Goal: Task Accomplishment & Management: Use online tool/utility

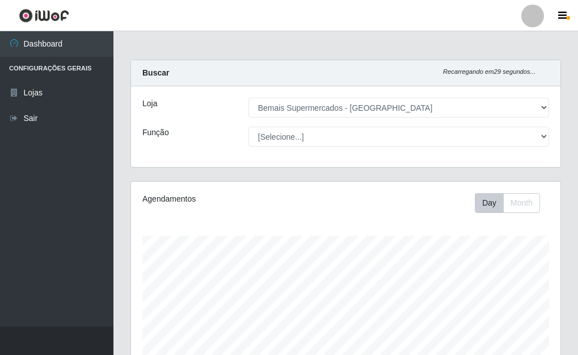
select select "249"
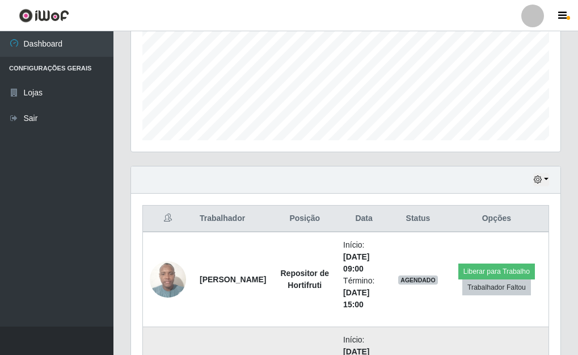
scroll to position [254, 0]
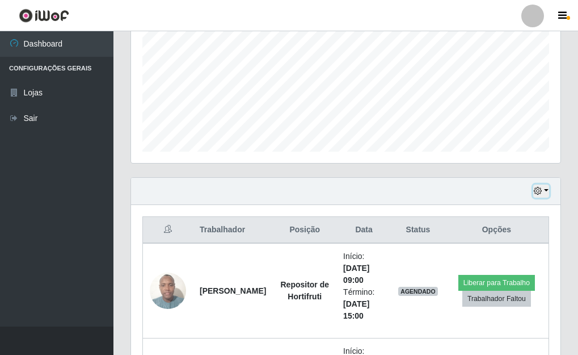
click at [545, 190] on button "button" at bounding box center [541, 190] width 16 height 13
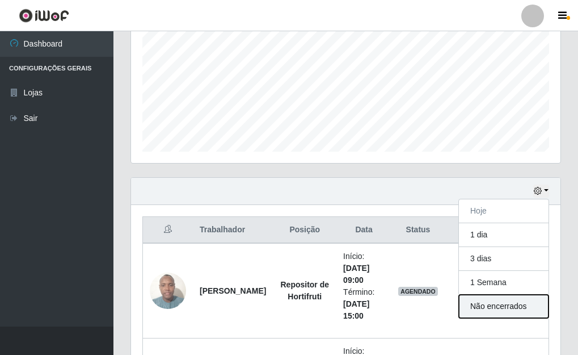
click at [473, 305] on button "Não encerrados" at bounding box center [504, 305] width 90 height 23
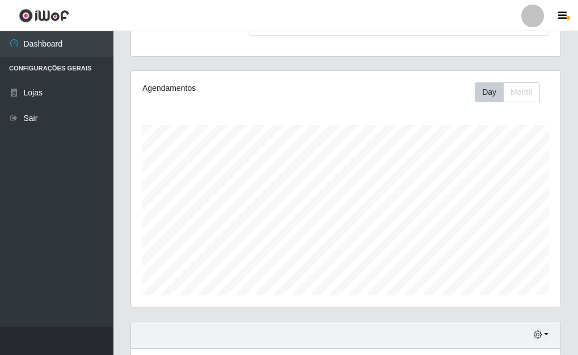
scroll to position [197, 0]
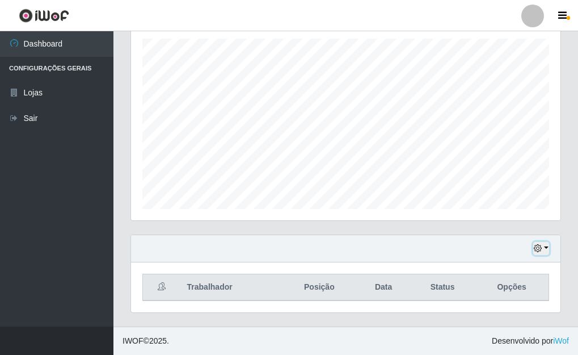
click at [546, 247] on button "button" at bounding box center [541, 248] width 16 height 13
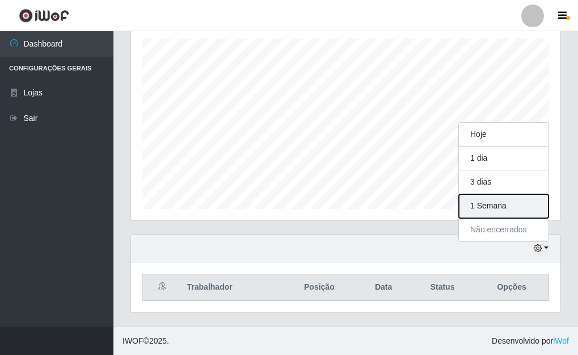
click at [491, 206] on button "1 Semana" at bounding box center [504, 206] width 90 height 24
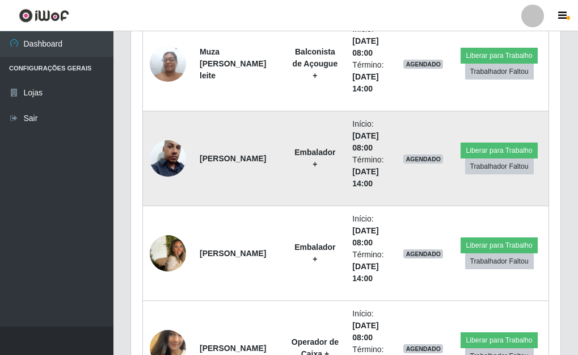
scroll to position [3544, 0]
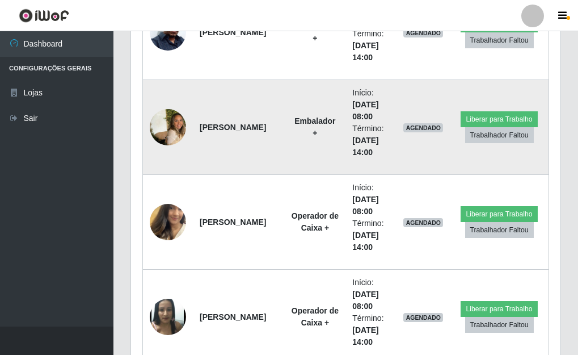
click at [161, 127] on img at bounding box center [168, 127] width 36 height 56
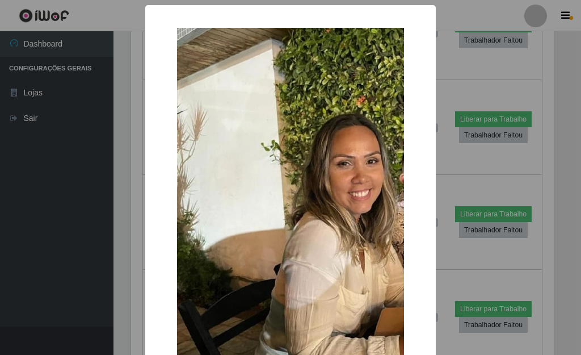
click at [433, 166] on div "× OK Cancel" at bounding box center [290, 177] width 581 height 355
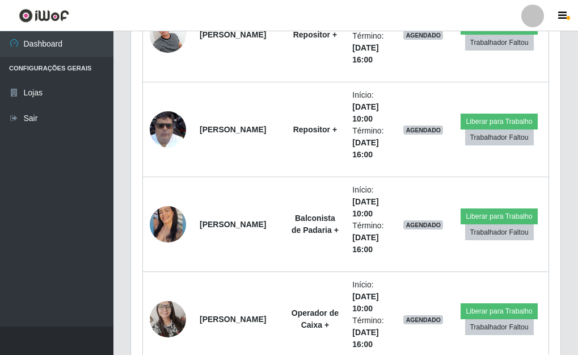
scroll to position [4395, 0]
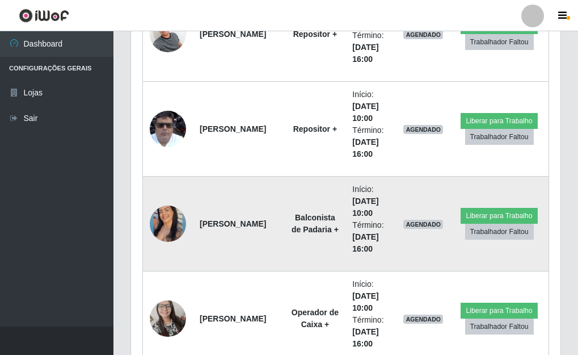
click at [166, 220] on img at bounding box center [168, 223] width 36 height 45
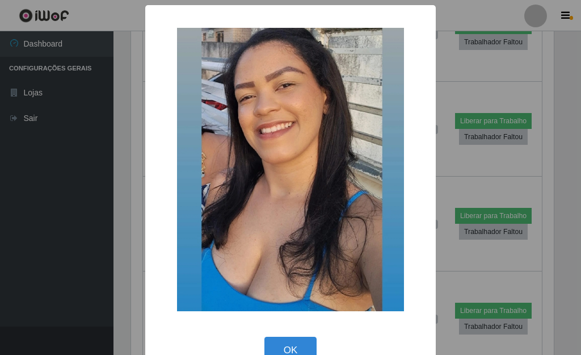
drag, startPoint x: 437, startPoint y: 248, endPoint x: 416, endPoint y: 247, distance: 20.5
click at [436, 249] on div "× OK Cancel" at bounding box center [290, 177] width 581 height 355
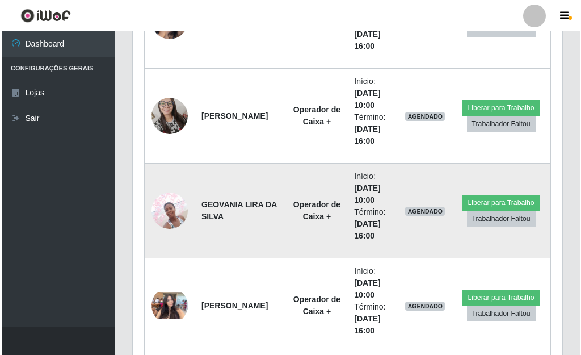
scroll to position [4622, 0]
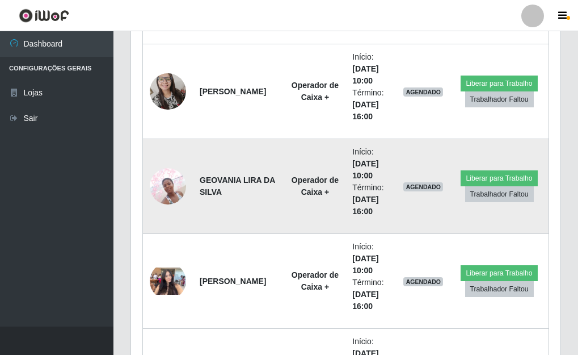
click at [159, 181] on img at bounding box center [168, 186] width 36 height 48
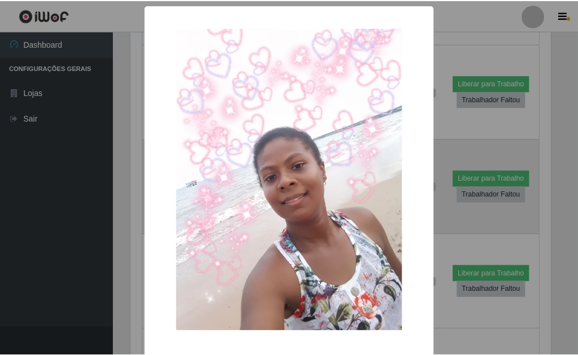
scroll to position [235, 423]
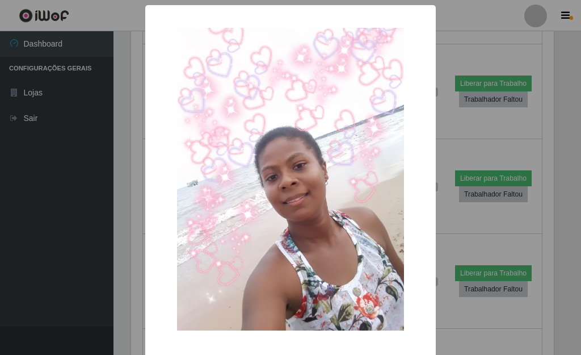
click at [440, 221] on div "× OK Cancel" at bounding box center [290, 177] width 581 height 355
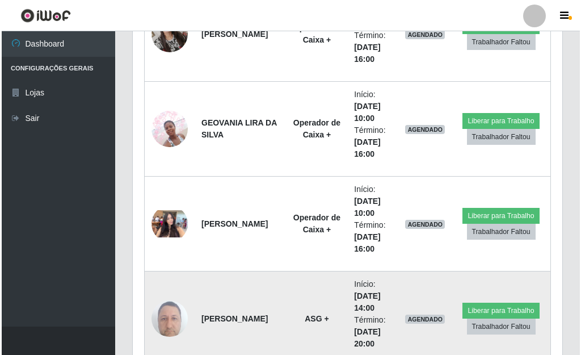
scroll to position [4736, 0]
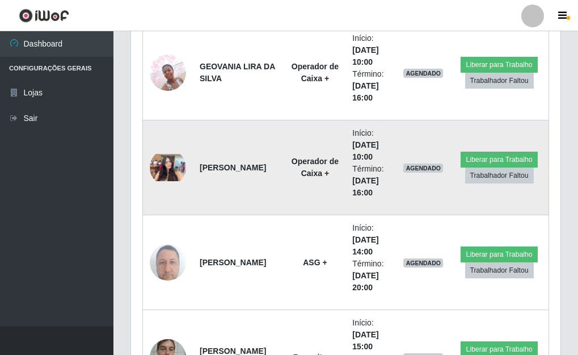
click at [162, 154] on img at bounding box center [168, 167] width 36 height 27
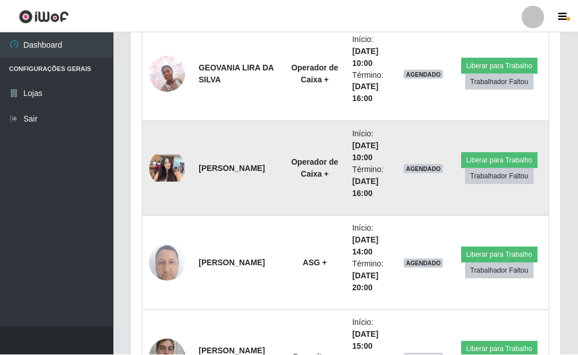
scroll to position [235, 423]
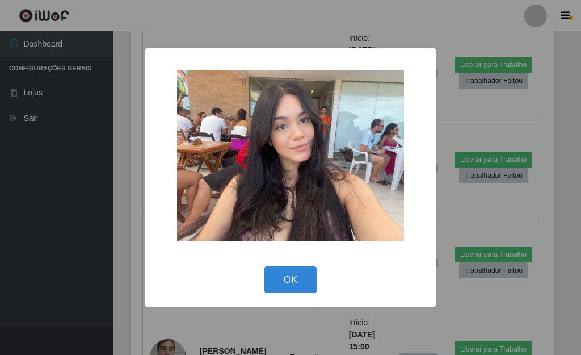
click at [440, 207] on div "× OK Cancel" at bounding box center [290, 177] width 581 height 355
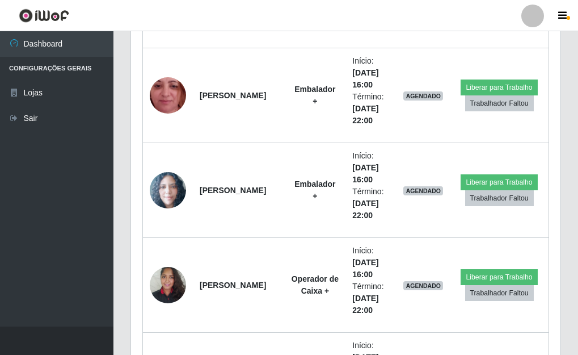
scroll to position [6041, 0]
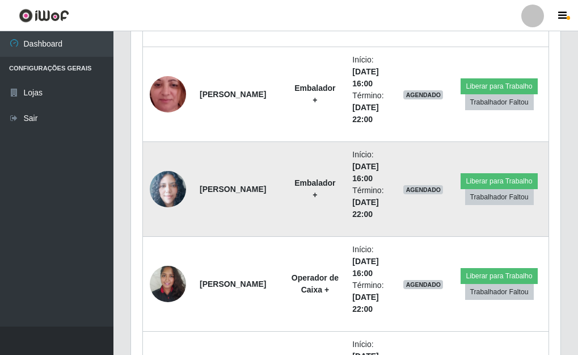
click at [168, 188] on img at bounding box center [168, 189] width 36 height 37
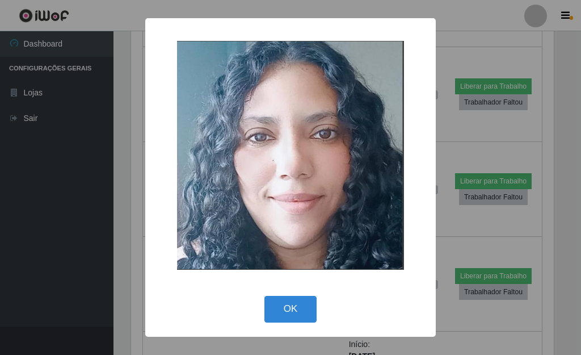
click at [448, 227] on div "× OK Cancel" at bounding box center [290, 177] width 581 height 355
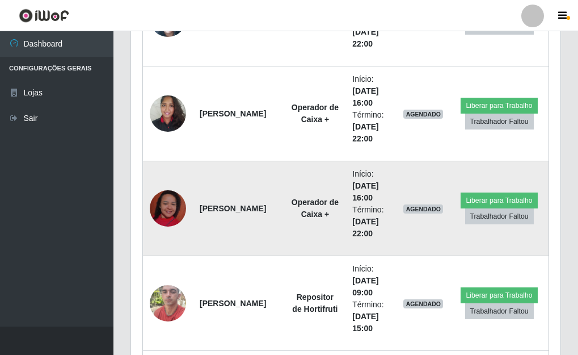
click at [151, 200] on img at bounding box center [168, 208] width 36 height 65
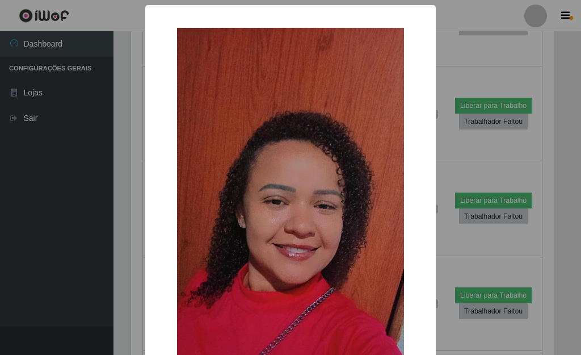
click at [445, 239] on div "× OK Cancel" at bounding box center [290, 177] width 581 height 355
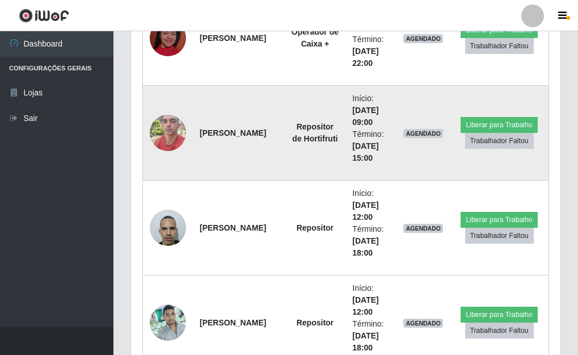
click at [176, 137] on img at bounding box center [168, 132] width 36 height 48
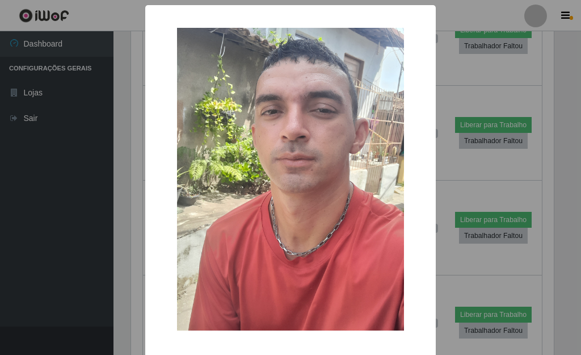
click at [438, 241] on div "× OK Cancel" at bounding box center [290, 177] width 581 height 355
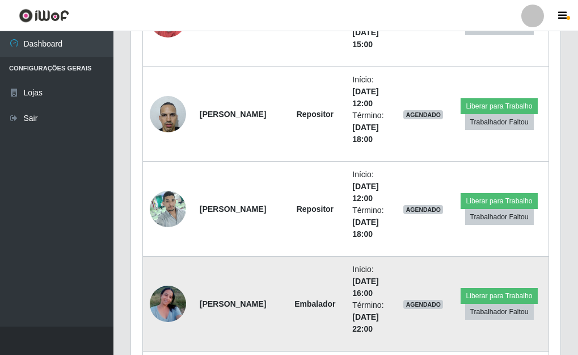
click at [167, 305] on img at bounding box center [168, 303] width 36 height 48
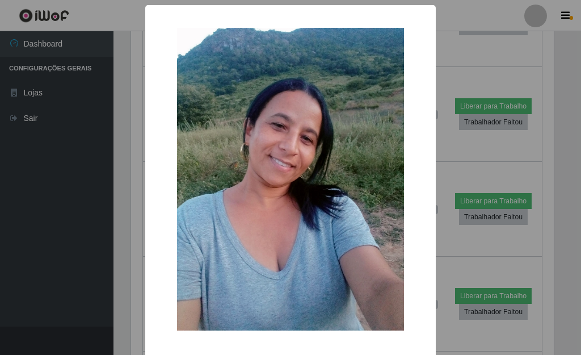
click at [439, 245] on div "× OK Cancel" at bounding box center [290, 177] width 581 height 355
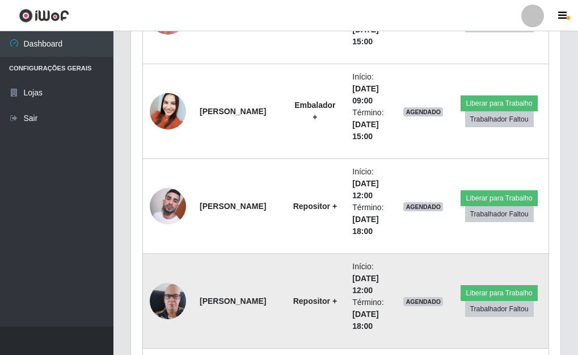
click at [172, 294] on img at bounding box center [168, 300] width 36 height 65
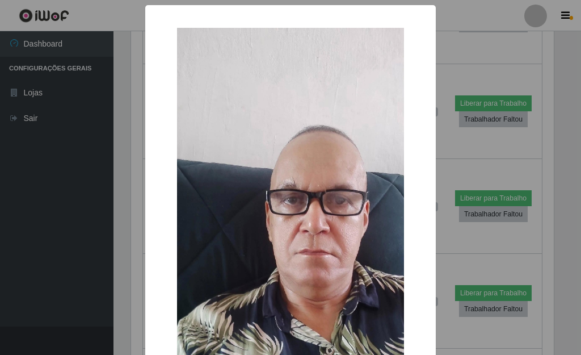
click at [436, 233] on div "× OK Cancel" at bounding box center [290, 177] width 581 height 355
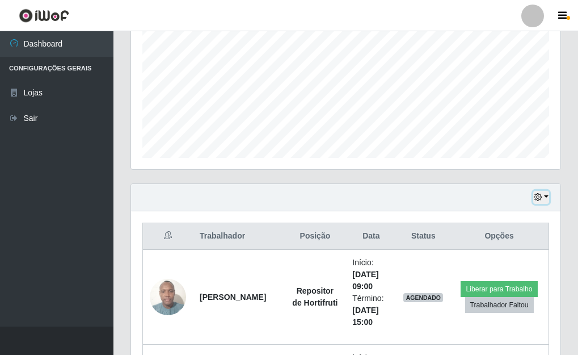
click at [546, 193] on button "button" at bounding box center [541, 197] width 16 height 13
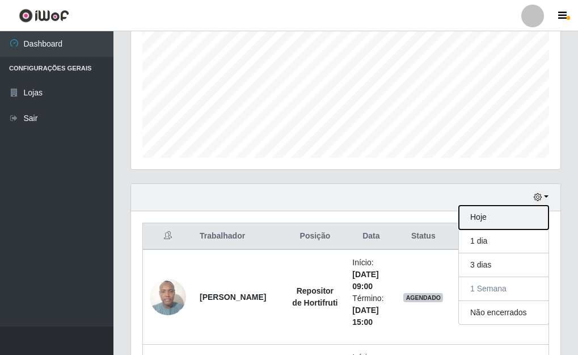
click at [481, 219] on button "Hoje" at bounding box center [504, 217] width 90 height 24
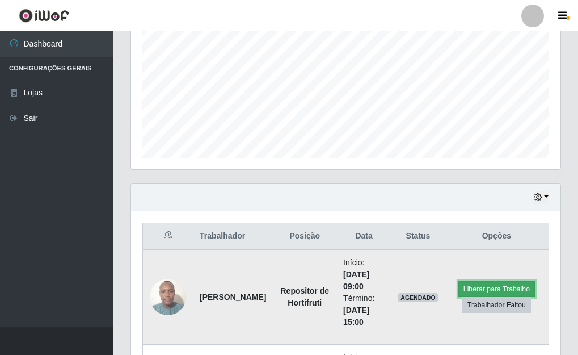
click at [469, 285] on button "Liberar para Trabalho" at bounding box center [496, 289] width 77 height 16
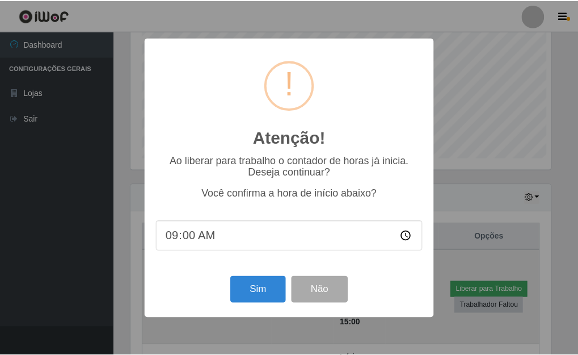
scroll to position [235, 423]
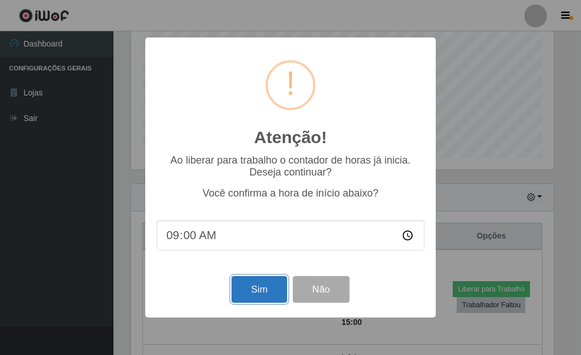
click at [252, 283] on button "Sim" at bounding box center [258, 289] width 55 height 27
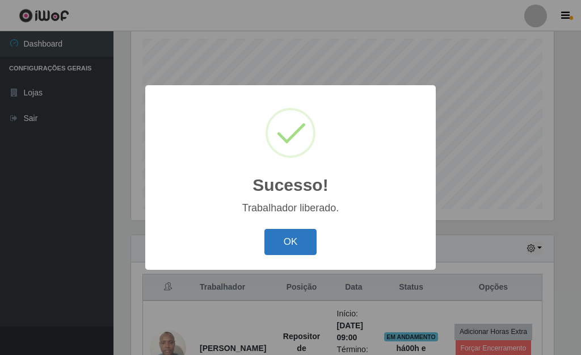
click at [281, 248] on button "OK" at bounding box center [290, 242] width 53 height 27
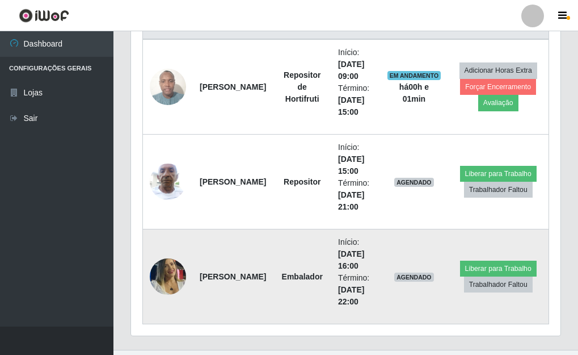
scroll to position [481, 0]
